Goal: Check status: Check status

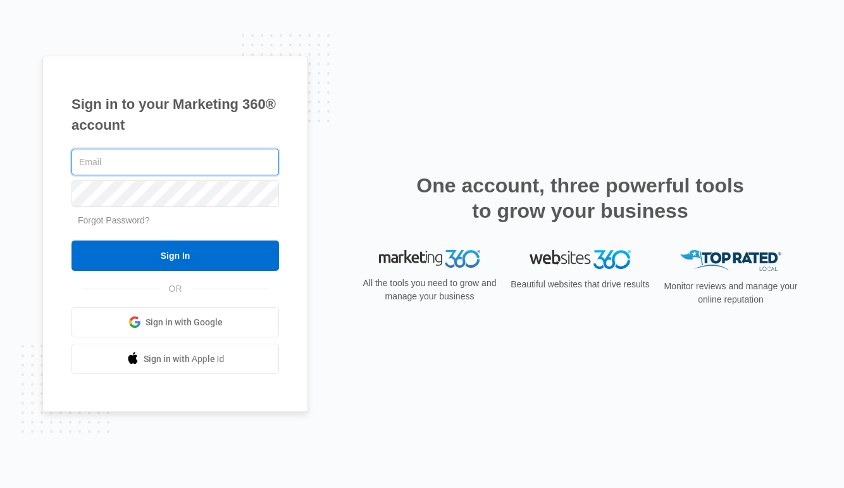
type input "coachmark@hoopdreamers.com"
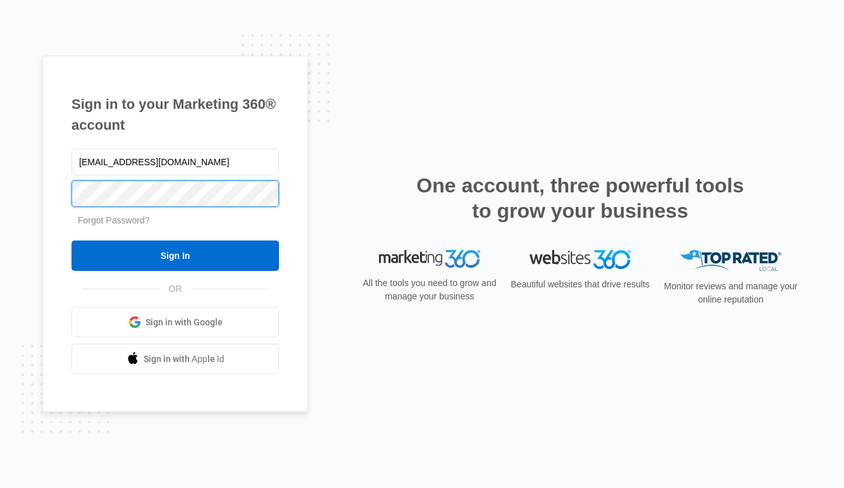
click at [175, 256] on input "Sign In" at bounding box center [176, 256] width 208 height 30
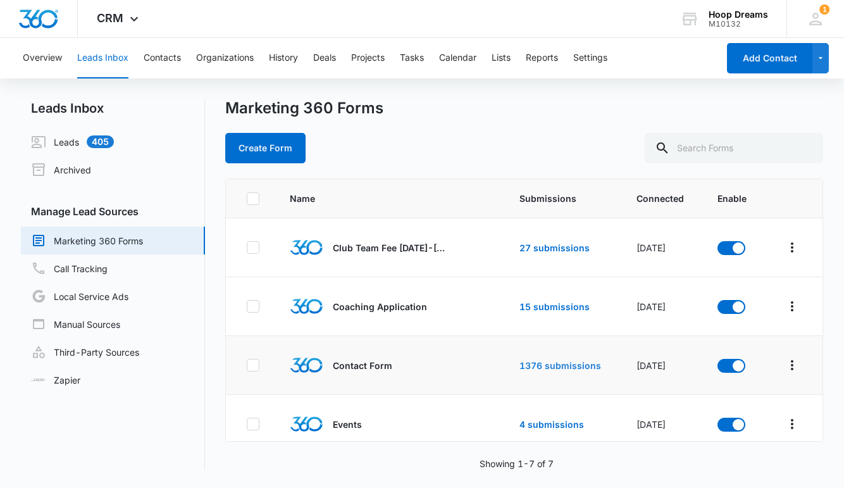
click at [551, 364] on link "1376 submissions" at bounding box center [561, 365] width 82 height 11
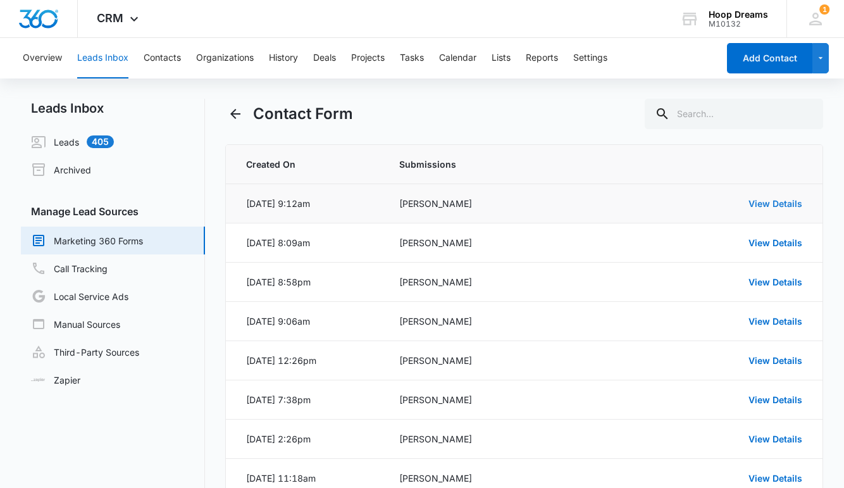
click at [786, 205] on link "View Details" at bounding box center [776, 203] width 54 height 11
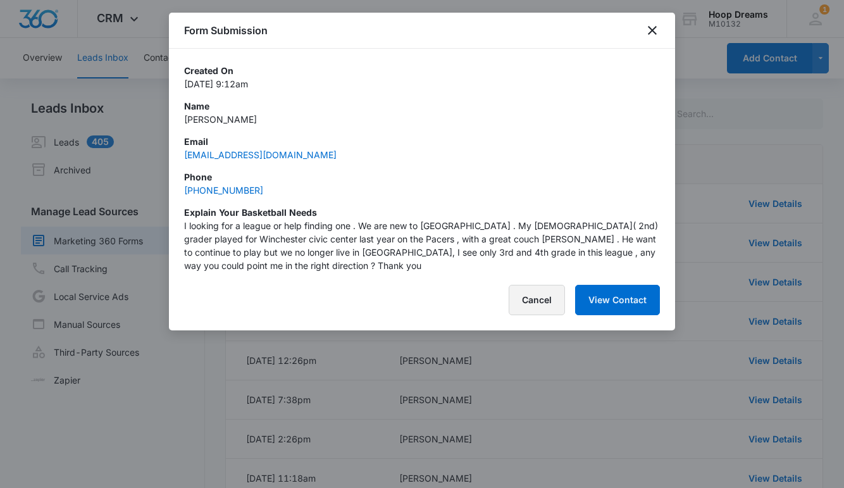
click at [525, 299] on button "Cancel" at bounding box center [537, 300] width 56 height 30
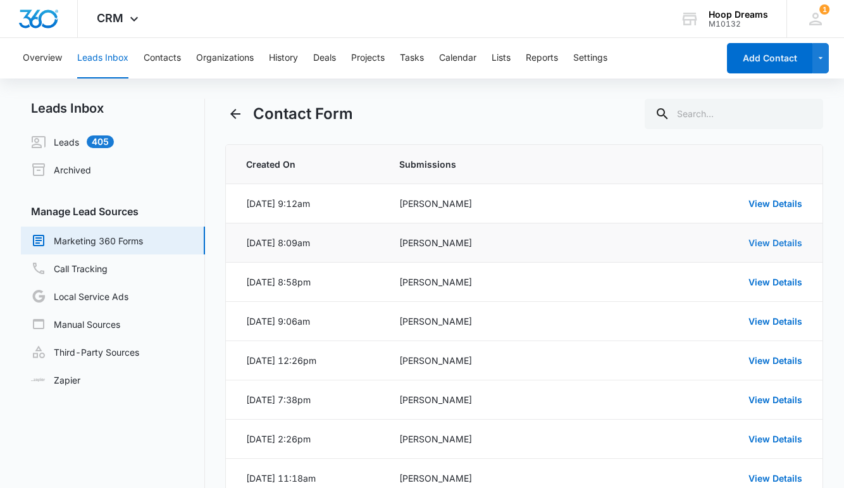
click at [767, 242] on link "View Details" at bounding box center [776, 242] width 54 height 11
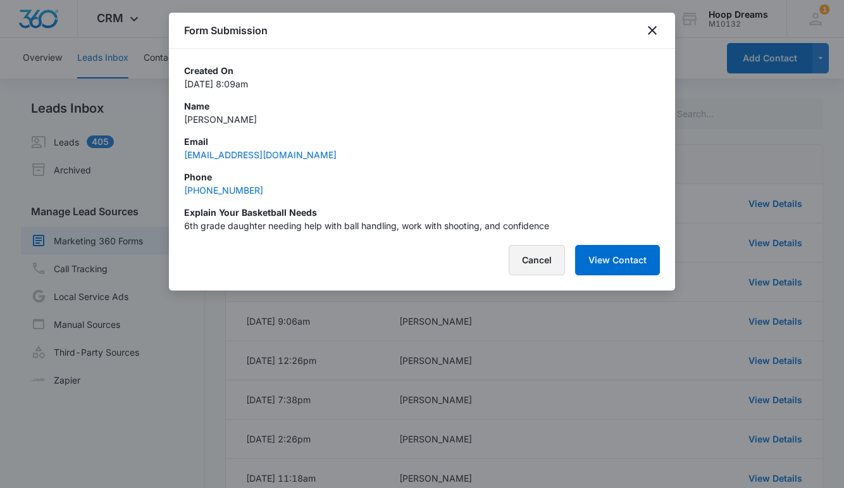
click at [545, 266] on button "Cancel" at bounding box center [537, 260] width 56 height 30
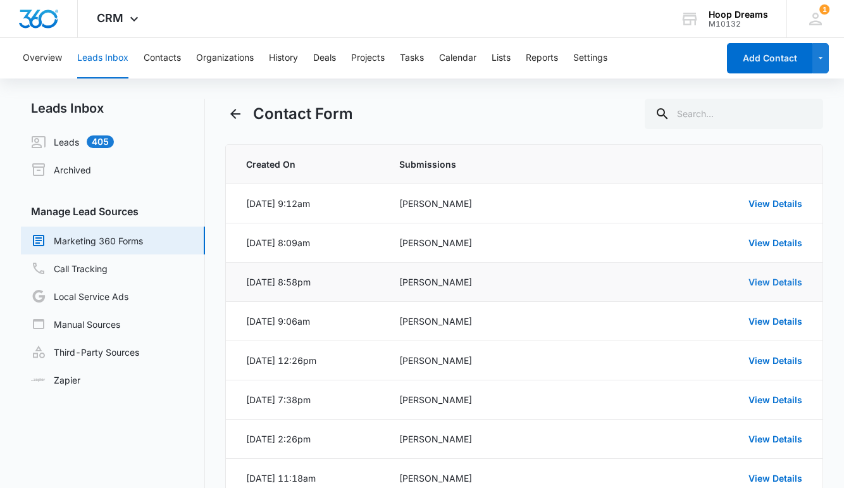
click at [778, 283] on link "View Details" at bounding box center [776, 282] width 54 height 11
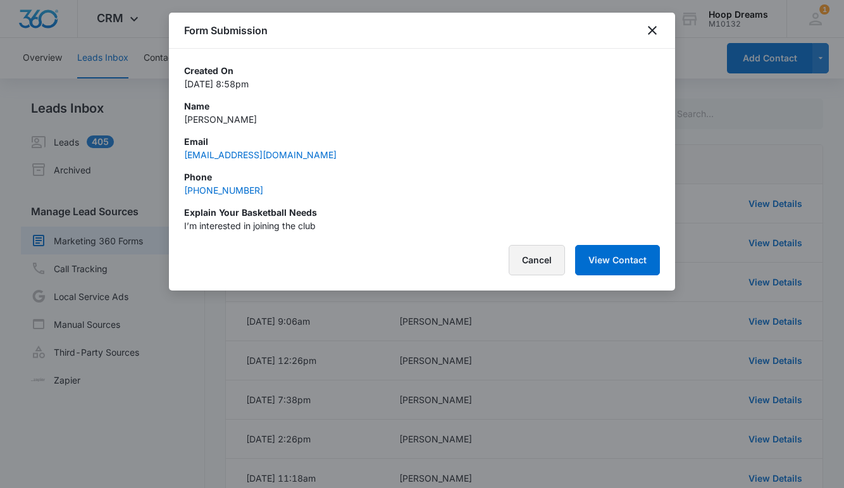
click at [542, 259] on button "Cancel" at bounding box center [537, 260] width 56 height 30
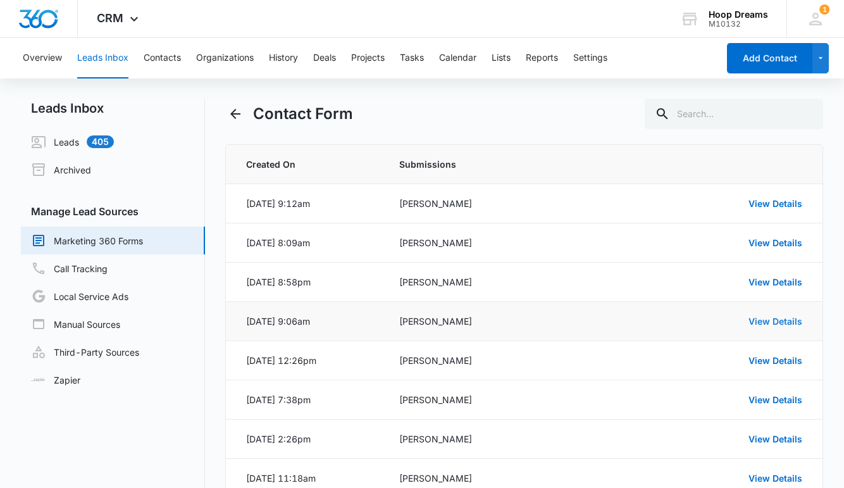
click at [773, 323] on link "View Details" at bounding box center [776, 321] width 54 height 11
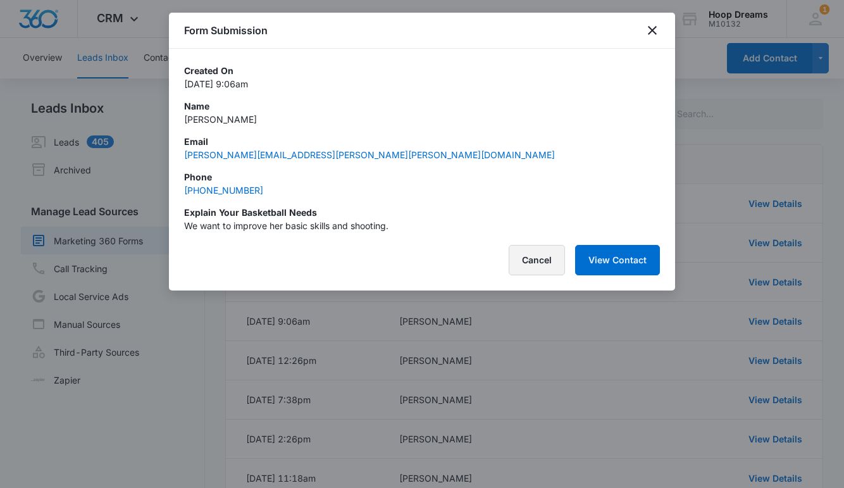
click at [544, 266] on button "Cancel" at bounding box center [537, 260] width 56 height 30
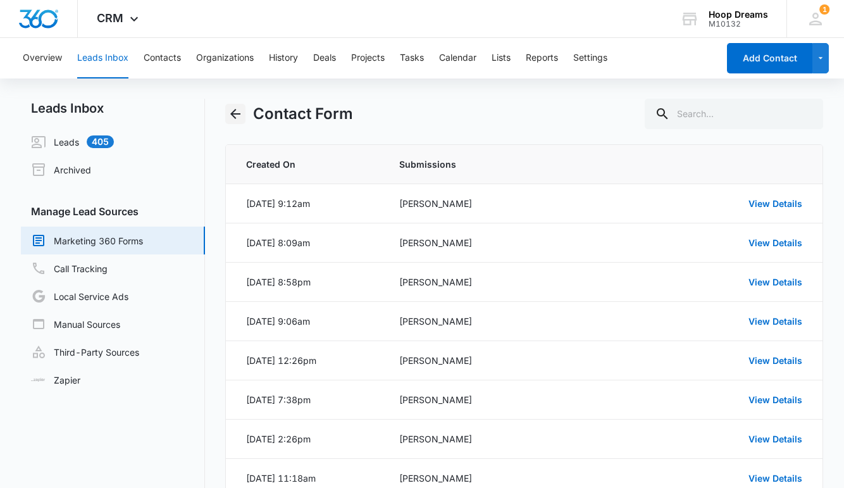
click at [231, 112] on icon "Back" at bounding box center [235, 113] width 15 height 15
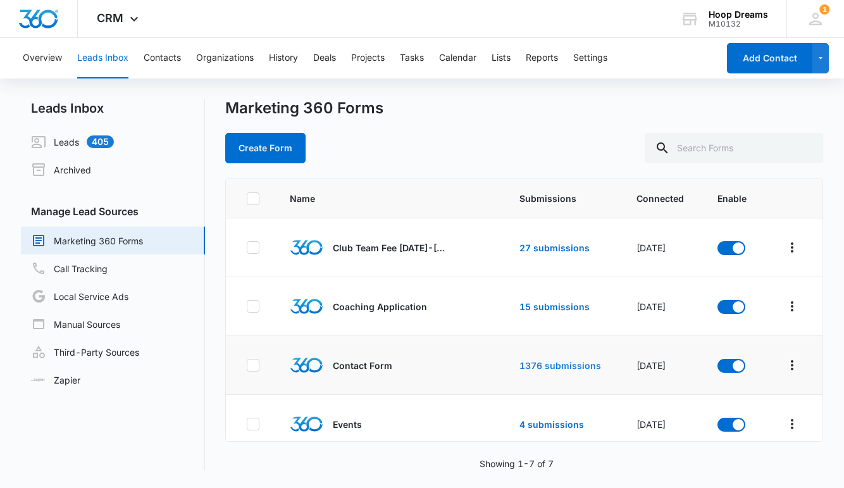
click at [552, 366] on link "1376 submissions" at bounding box center [561, 365] width 82 height 11
